Goal: Information Seeking & Learning: Compare options

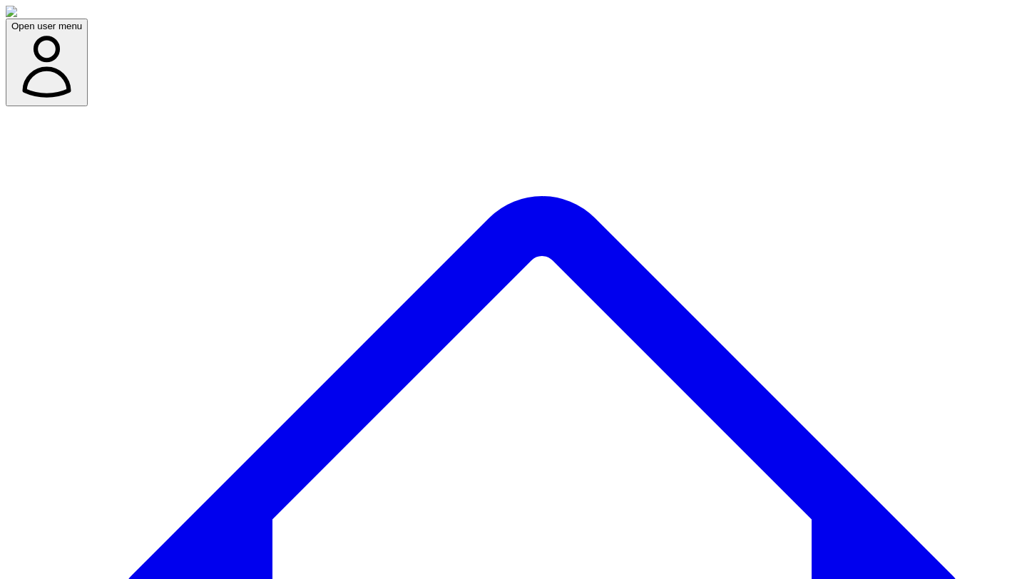
scroll to position [708, 0]
drag, startPoint x: 741, startPoint y: 322, endPoint x: 958, endPoint y: 342, distance: 218.3
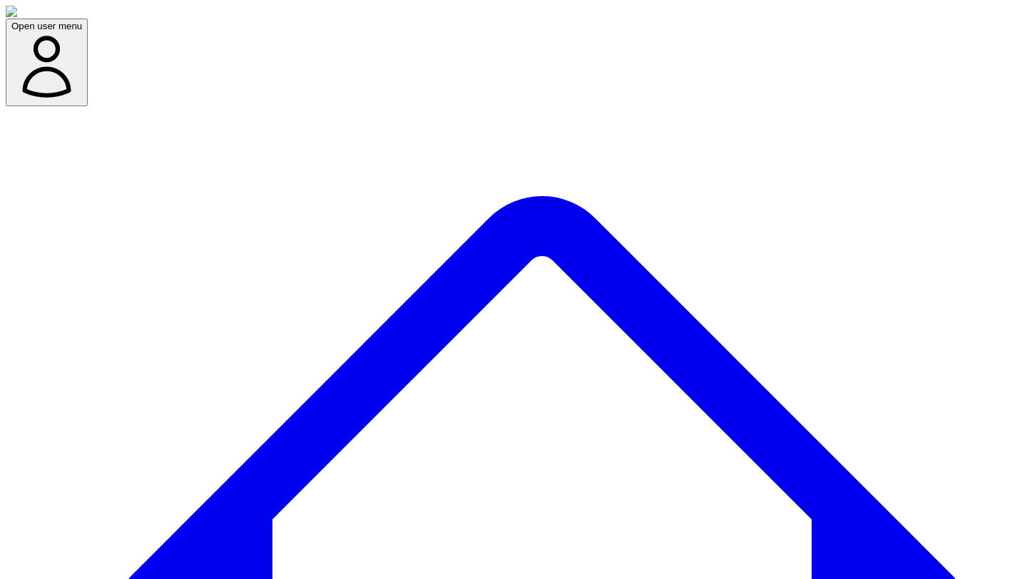
scroll to position [135, 0]
drag, startPoint x: 742, startPoint y: 262, endPoint x: 858, endPoint y: 297, distance: 121.6
